Goal: Task Accomplishment & Management: Manage account settings

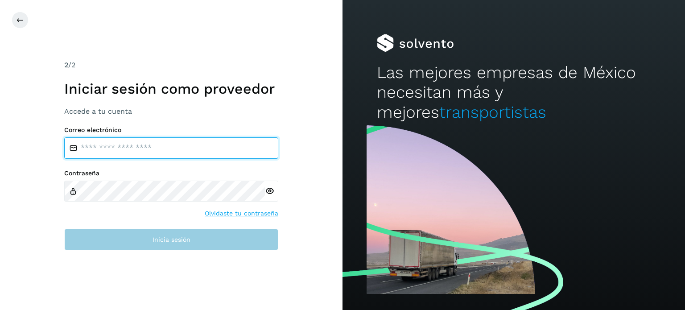
type input "**********"
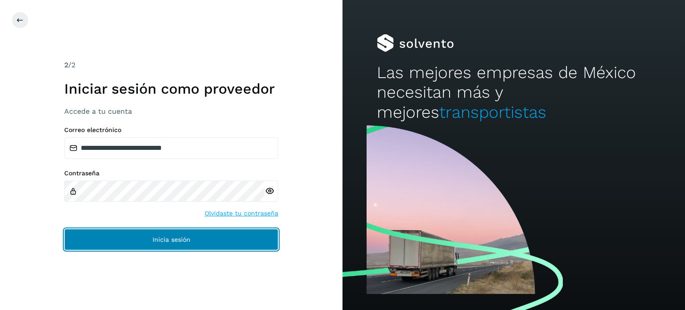
click at [235, 236] on button "Inicia sesión" at bounding box center [171, 239] width 214 height 21
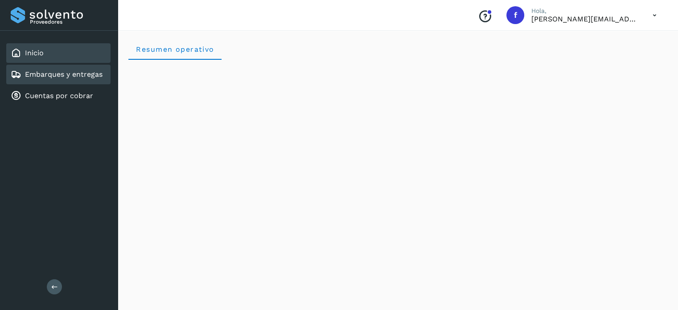
click at [83, 76] on link "Embarques y entregas" at bounding box center [64, 74] width 78 height 8
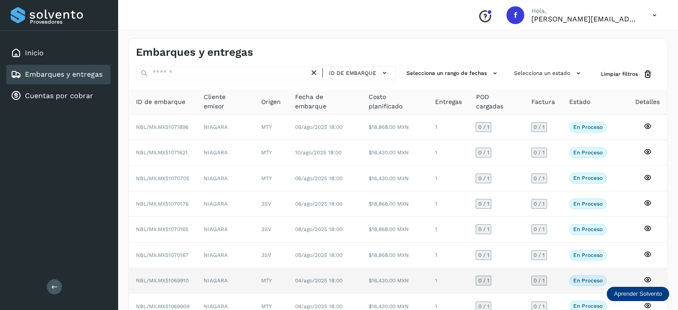
click at [181, 279] on span "NBL/MX.MX51069910" at bounding box center [162, 280] width 53 height 6
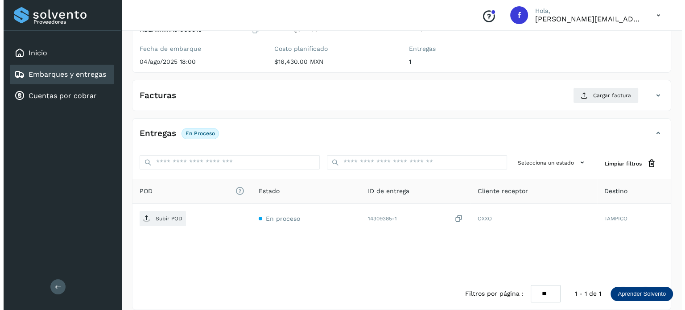
scroll to position [112, 0]
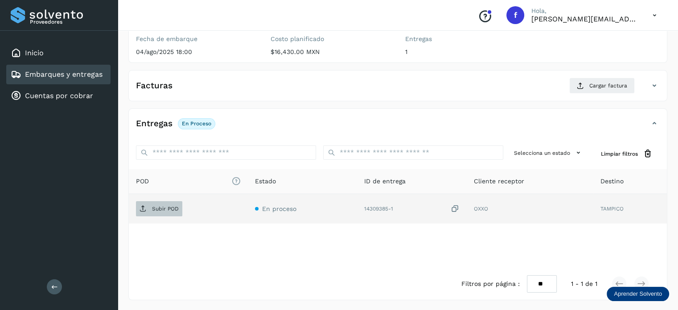
click at [173, 214] on span "Subir POD" at bounding box center [159, 208] width 46 height 14
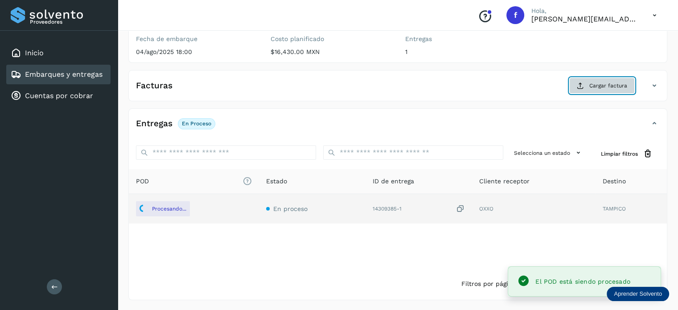
click at [610, 80] on button "Cargar factura" at bounding box center [602, 86] width 66 height 16
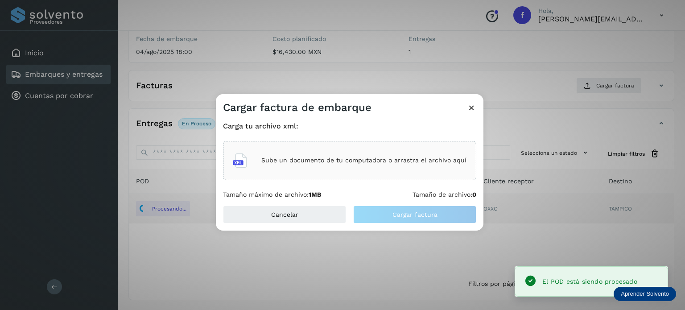
click at [346, 160] on p "Sube un documento de tu computadora o arrastra el archivo aquí" at bounding box center [363, 160] width 205 height 8
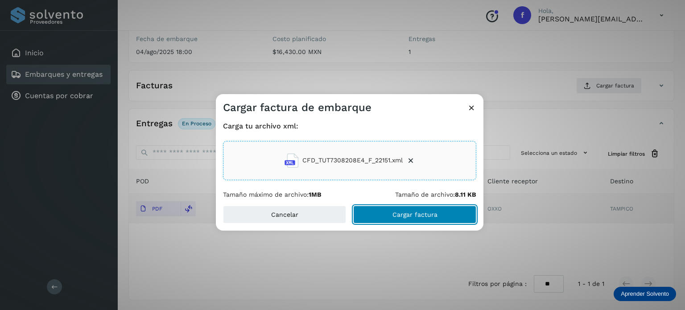
click at [427, 211] on span "Cargar factura" at bounding box center [414, 214] width 45 height 6
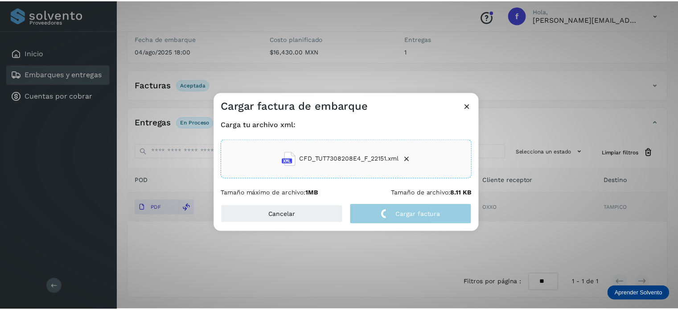
scroll to position [111, 0]
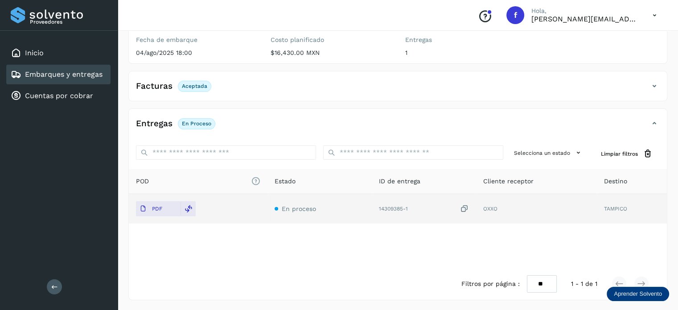
click at [37, 74] on link "Embarques y entregas" at bounding box center [64, 74] width 78 height 8
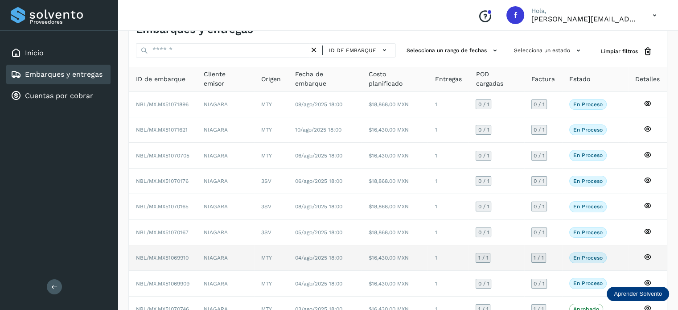
scroll to position [45, 0]
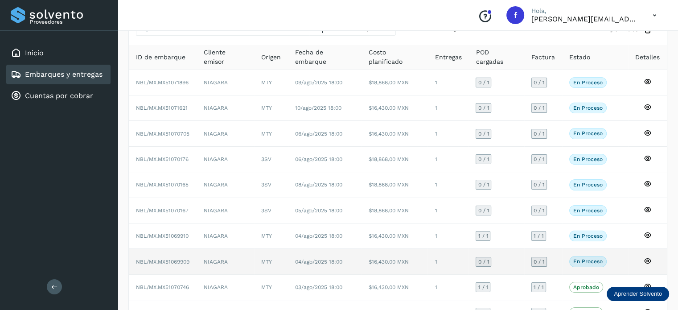
click at [175, 259] on span "NBL/MX.MX51069909" at bounding box center [162, 262] width 53 height 6
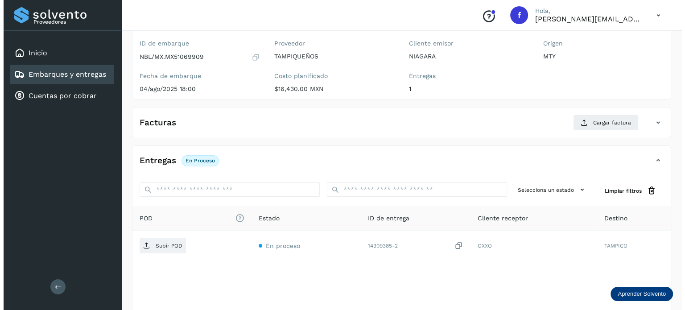
scroll to position [112, 0]
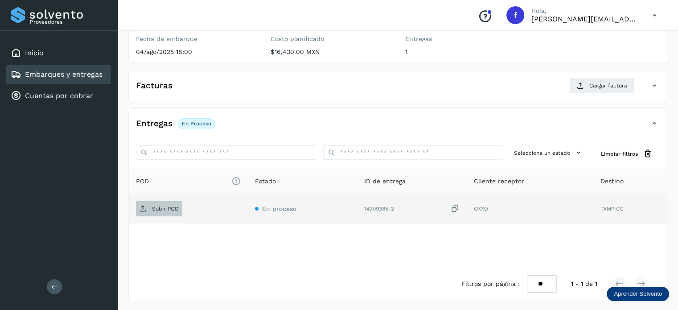
click at [162, 210] on p "Subir POD" at bounding box center [165, 208] width 27 height 6
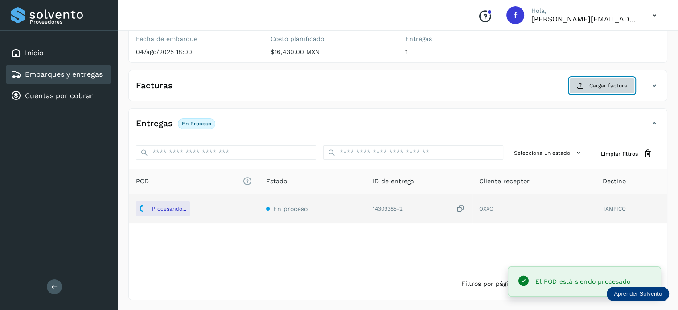
click at [598, 87] on span "Cargar factura" at bounding box center [608, 86] width 38 height 8
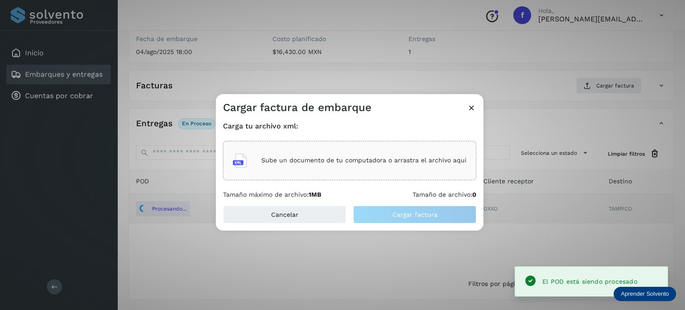
click at [357, 174] on div "Sube un documento de tu computadora o arrastra el archivo aquí" at bounding box center [349, 160] width 253 height 39
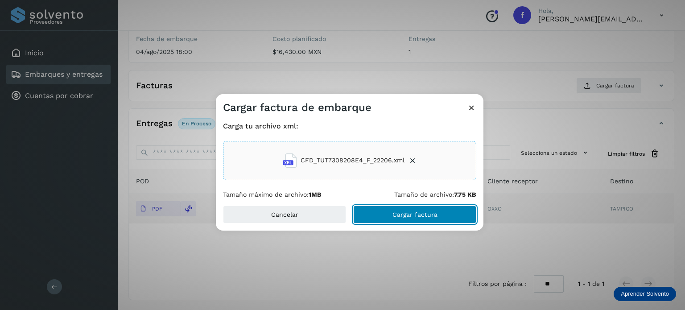
click at [367, 213] on button "Cargar factura" at bounding box center [414, 214] width 123 height 18
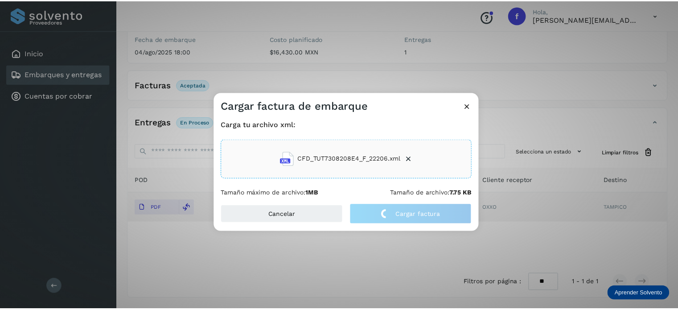
scroll to position [111, 0]
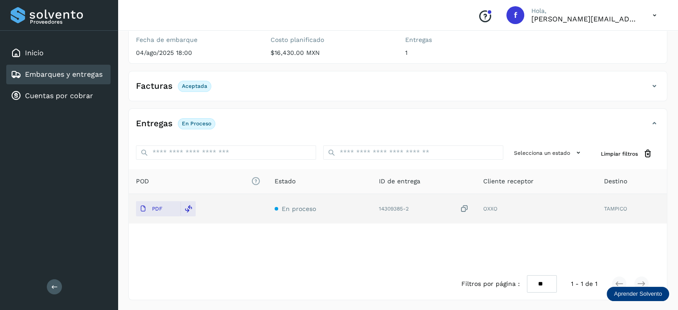
click at [66, 76] on link "Embarques y entregas" at bounding box center [64, 74] width 78 height 8
